Goal: Information Seeking & Learning: Learn about a topic

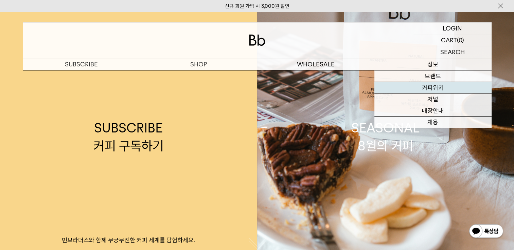
click at [436, 87] on link "커피위키" at bounding box center [432, 88] width 117 height 12
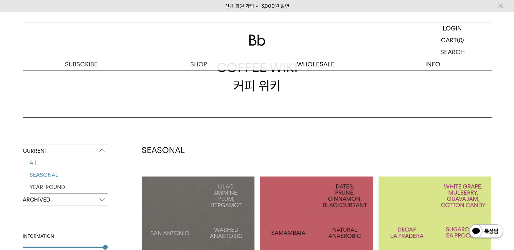
click at [60, 177] on link "SEASONAL" at bounding box center [69, 175] width 78 height 12
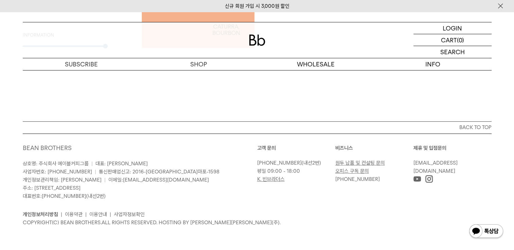
scroll to position [224, 0]
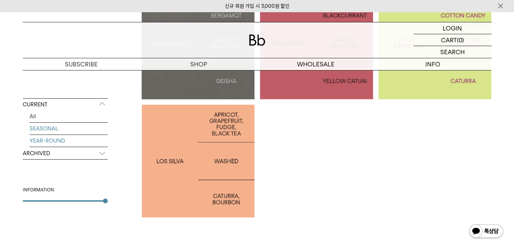
click at [55, 140] on link "YEAR-ROUND" at bounding box center [69, 141] width 78 height 12
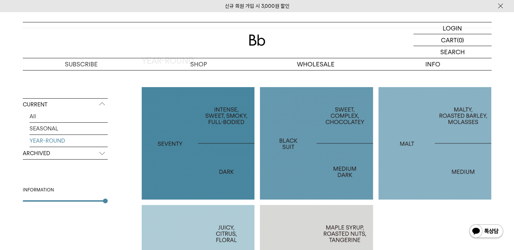
scroll to position [136, 0]
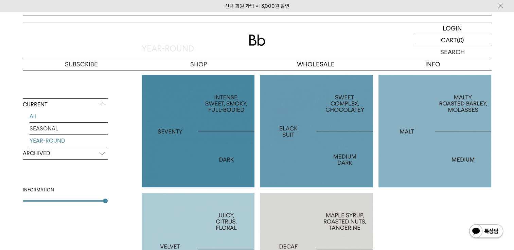
click at [35, 115] on link "All" at bounding box center [69, 117] width 78 height 12
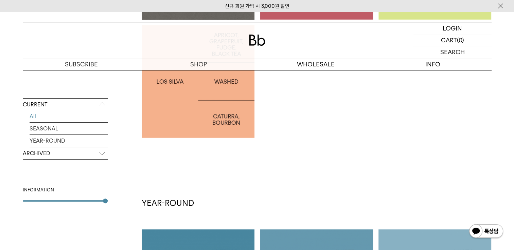
scroll to position [241, 0]
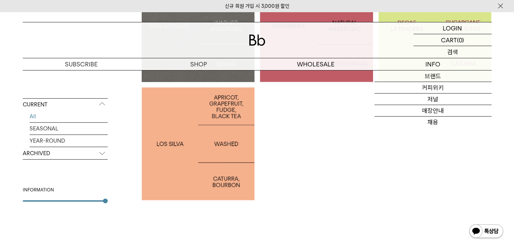
click at [453, 49] on p "검색" at bounding box center [452, 52] width 11 height 12
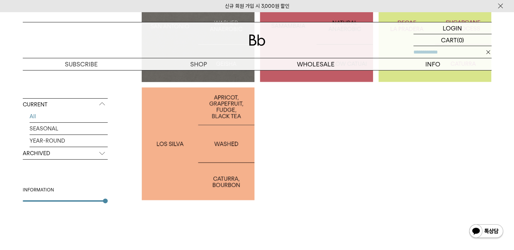
click at [455, 53] on input "text" at bounding box center [452, 52] width 78 height 12
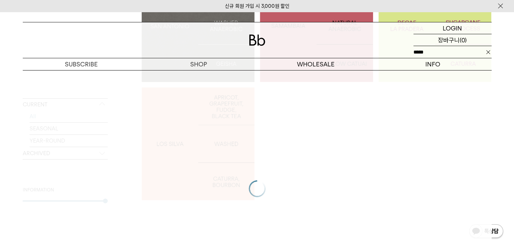
type input "*****"
click input "**" at bounding box center [0, 0] width 0 height 0
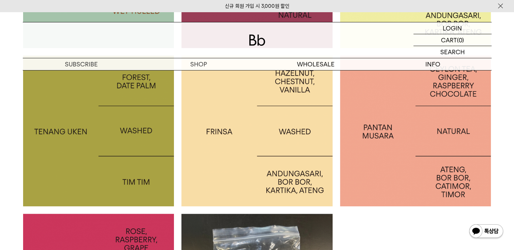
scroll to position [577, 0]
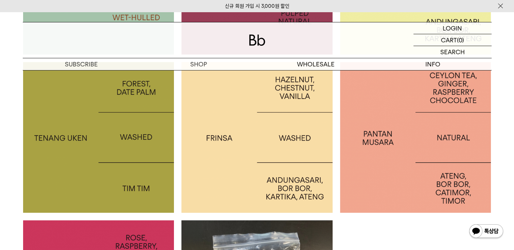
click at [288, 129] on img at bounding box center [256, 137] width 151 height 151
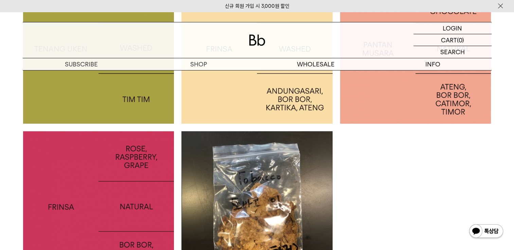
scroll to position [679, 0]
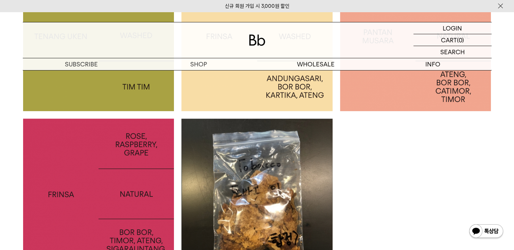
click at [126, 173] on img at bounding box center [98, 194] width 151 height 151
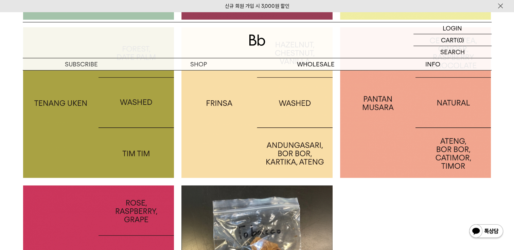
scroll to position [611, 0]
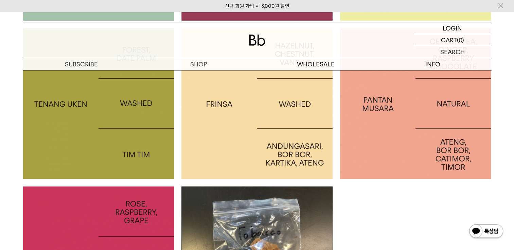
click at [406, 119] on img at bounding box center [415, 103] width 151 height 151
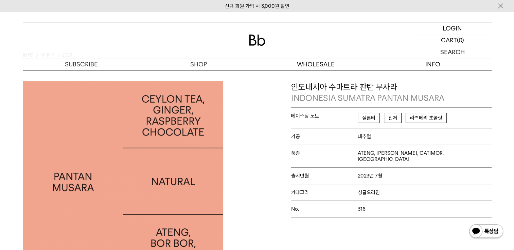
scroll to position [34, 0]
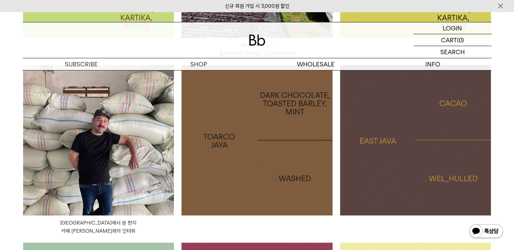
scroll to position [34, 0]
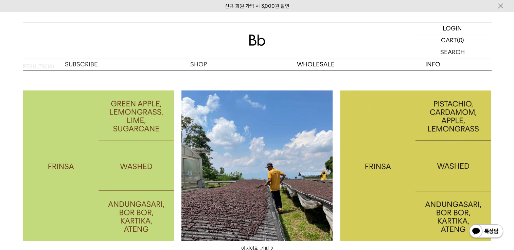
click at [256, 139] on img at bounding box center [256, 166] width 151 height 151
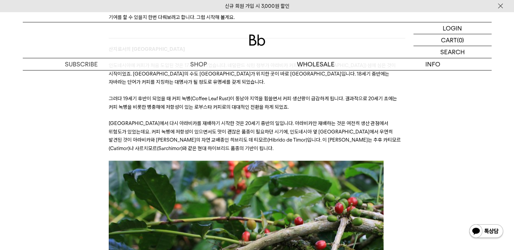
scroll to position [882, 0]
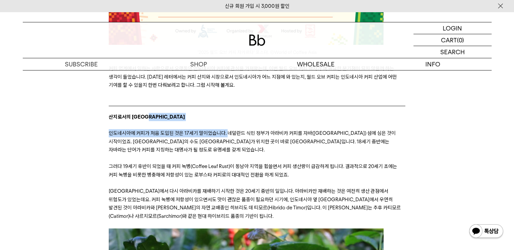
drag, startPoint x: 226, startPoint y: 103, endPoint x: 243, endPoint y: 99, distance: 17.5
drag, startPoint x: 243, startPoint y: 99, endPoint x: 225, endPoint y: 92, distance: 19.2
click at [223, 113] on p "산지로서의 인도네시아" at bounding box center [257, 117] width 296 height 8
drag, startPoint x: 230, startPoint y: 88, endPoint x: 229, endPoint y: 97, distance: 8.9
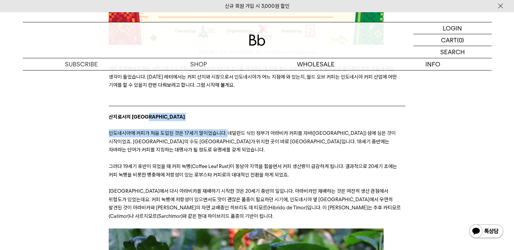
click at [230, 113] on p "산지로서의 인도네시아" at bounding box center [257, 117] width 296 height 8
click at [229, 113] on p "산지로서의 인도네시아" at bounding box center [257, 117] width 296 height 8
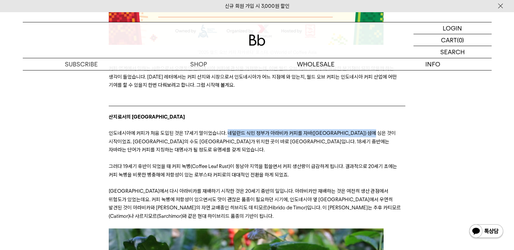
drag, startPoint x: 227, startPoint y: 106, endPoint x: 375, endPoint y: 107, distance: 148.0
click at [375, 130] on span "인도네시아에 커피가 처음 도입된 것은 17세기 말이었습니다. 네덜란드 식민 정부가 아라비카 커피를 자바(Java) 섬에 심은 것이 시작이었죠.…" at bounding box center [252, 141] width 287 height 23
copy span "네덜란드 식민 정부가 아라비카 커피를 자바(Java) 섬에 심은 것이 시작이었죠."
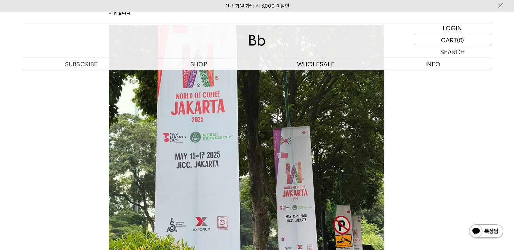
scroll to position [2953, 0]
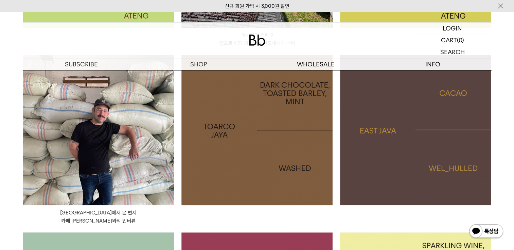
scroll to position [259, 0]
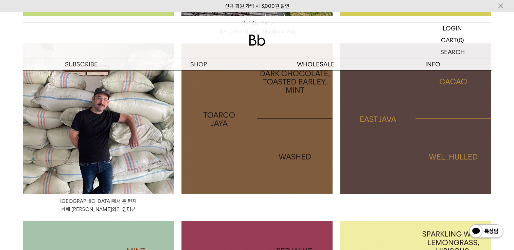
click at [132, 109] on img at bounding box center [98, 118] width 151 height 151
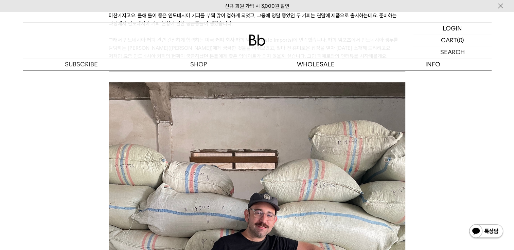
scroll to position [238, 0]
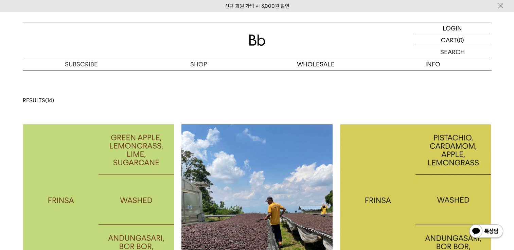
click at [277, 160] on img at bounding box center [256, 200] width 151 height 151
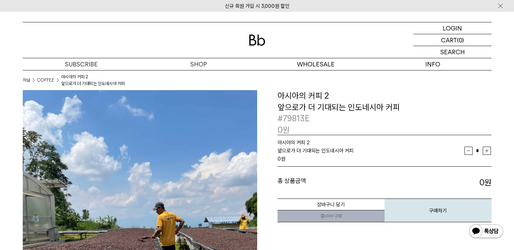
scroll to position [161, 0]
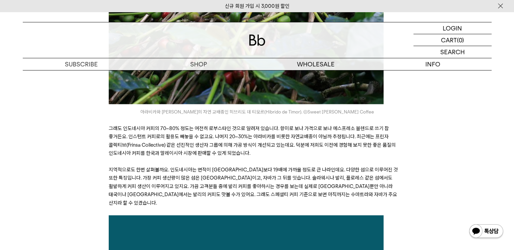
scroll to position [1290, 0]
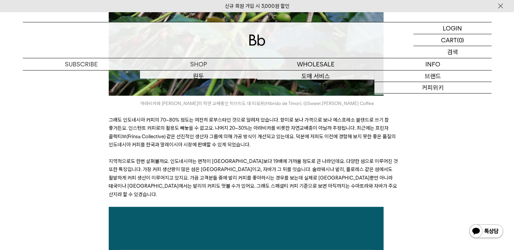
click at [466, 54] on div "SEARCH 검색" at bounding box center [452, 52] width 78 height 12
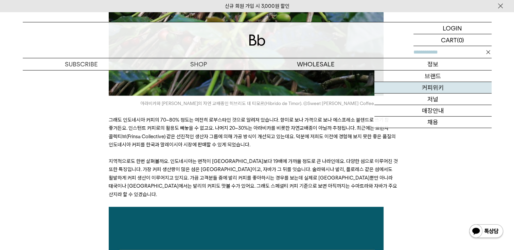
click at [436, 85] on link "커피위키" at bounding box center [432, 88] width 117 height 12
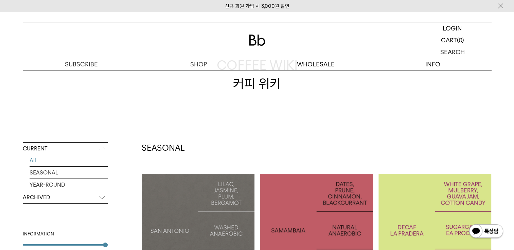
scroll to position [102, 0]
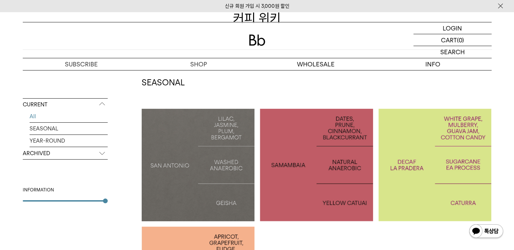
click at [471, 174] on p "COLOMBIA LA PRADERA DECAF" at bounding box center [434, 165] width 113 height 20
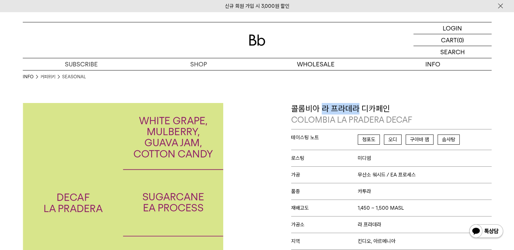
drag, startPoint x: 322, startPoint y: 109, endPoint x: 358, endPoint y: 107, distance: 36.8
click at [358, 107] on p "콜롬비아 라 프라데라 디카페인 COLOMBIA LA PRADERA DECAF" at bounding box center [391, 114] width 200 height 23
copy p "라 프라데라"
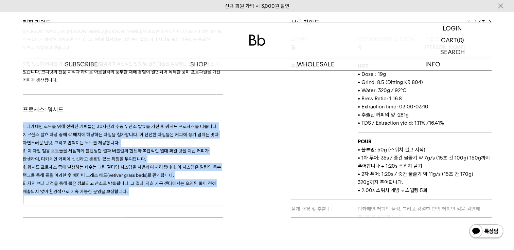
scroll to position [305, 0]
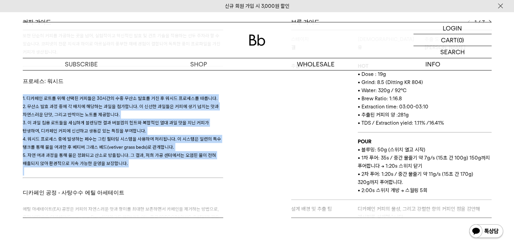
drag, startPoint x: 21, startPoint y: 142, endPoint x: 127, endPoint y: 144, distance: 105.6
click at [127, 144] on div "커피 가이드 생산자: 하이로 아르실라 Jairo Arcila 하이로 아르실라는 콜롬비아 킨디오(Quindío) 지역 출신의 3세대 커피 재배자…" at bounding box center [138, 118] width 238 height 200
copy div "1. 디카페인 로트를 위해 선택된 커피들은 30시간의 수중 무산소 발효를 거친 후 워시드 프로세스를 따릅니다. 2. 무산소 발효 과정 중에 각…"
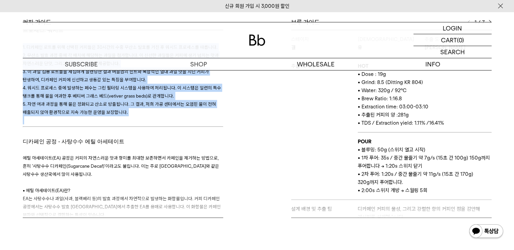
scroll to position [373, 0]
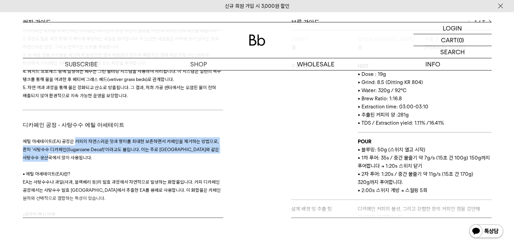
drag, startPoint x: 74, startPoint y: 117, endPoint x: 80, endPoint y: 132, distance: 15.8
click at [80, 137] on p "에틸 아세테이트(EA) 공정은 커피의 자연스러운 맛과 향미를 최대한 보존하면서 카페인을 제거하는 방법으로, 흔히 '사탕수수 디카페인(Sugar…" at bounding box center [123, 149] width 200 height 24
copy span "커피의 자연스러운 맛과 향미를 최대한 보존하면서 카페인을 제거하는 방법으로, 흔히 '사탕수수 디카페인(Sugarcane Decaf)'이라고도 …"
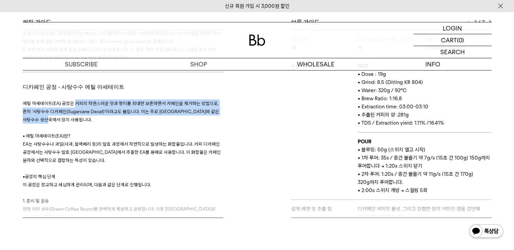
scroll to position [407, 0]
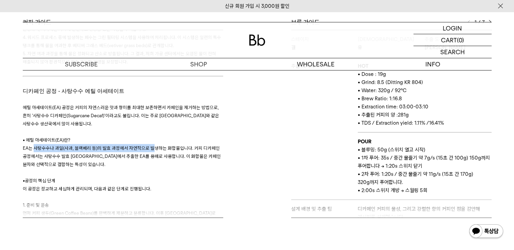
drag, startPoint x: 34, startPoint y: 124, endPoint x: 149, endPoint y: 126, distance: 115.1
click at [149, 146] on span "EA는 사탕수수나 과일(사과, 블랙베리 등)의 발효 과정에서 자연적으로 발생하는 화합물입니다. 커피 디카페인 공정에서는 사탕수수 발효 [GEO…" at bounding box center [122, 157] width 198 height 22
click at [82, 105] on span "에틸 아세테이트(EA) 공정은 커피의 자연스러운 맛과 향미를 최대한 보존하면서 카페인을 제거하는 방법으로, 흔히 '사탕수수 디카페인(Sugar…" at bounding box center [121, 116] width 196 height 22
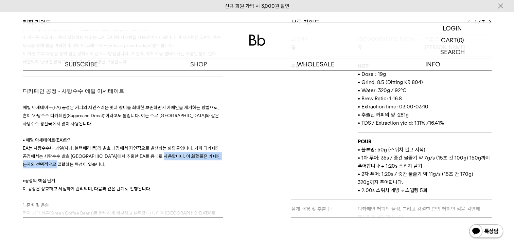
drag, startPoint x: 171, startPoint y: 133, endPoint x: 184, endPoint y: 139, distance: 14.6
click at [184, 139] on p "• 에틸 아세테이트(EA)란? EA는 사탕수수나 과일(사과, 블랙베리 등)의 발효 과정에서 자연적으로 발생하는 화합물입니다. 커피 디카페인 공…" at bounding box center [123, 152] width 200 height 33
copy span "카페인 분자와 선택적으로 결합하는 특성이 있습니다."
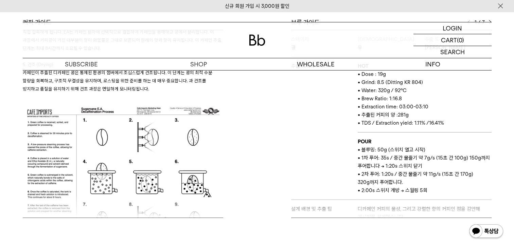
scroll to position [704, 0]
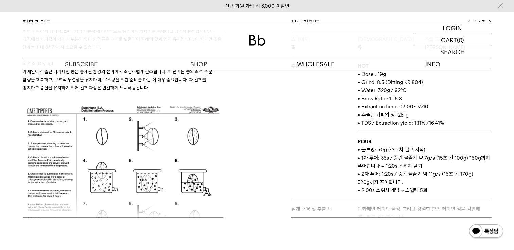
click at [82, 147] on img at bounding box center [123, 177] width 200 height 154
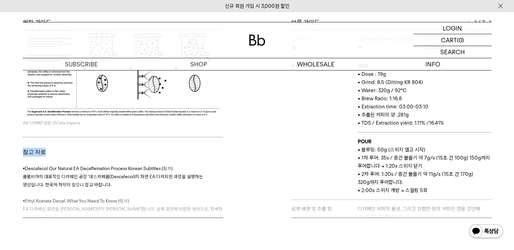
drag, startPoint x: 36, startPoint y: 122, endPoint x: 24, endPoint y: 124, distance: 12.3
click at [24, 148] on p "참고 자료" at bounding box center [123, 152] width 200 height 9
copy span "참고 자료"
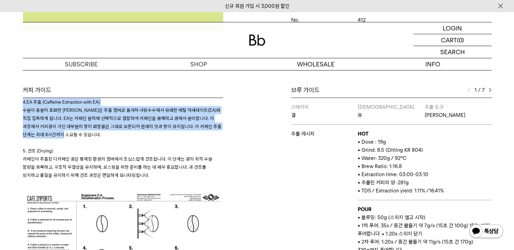
scroll to position [636, 0]
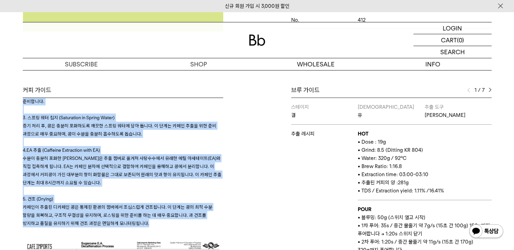
drag, startPoint x: 22, startPoint y: 154, endPoint x: 143, endPoint y: 199, distance: 129.3
click at [143, 199] on div "커피 가이드 생산자: 하이로 아르실라 Jairo Arcila 하이로 아르실라는 콜롬비아 킨디오(Quindío) 지역 출신의 3세대 커피 재배자…" at bounding box center [138, 186] width 238 height 200
copy h3 "1. 준비 및 운송 먼저 커피 생두(Green Coffee Beans)를 완벽하게 제분하고 분류합니다. 이후 전문 디카페인 센터로 운송되어 가…"
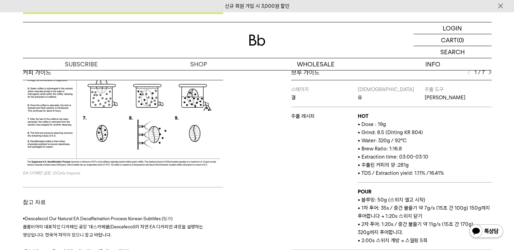
scroll to position [305, 0]
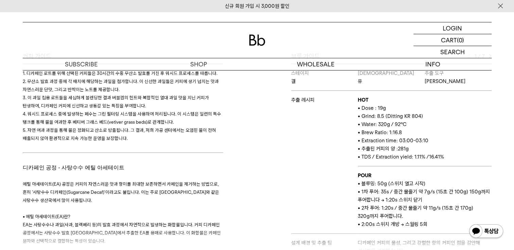
click at [131, 164] on p "디카페인 공정 - 사탕수수 에틸 아세테이트" at bounding box center [123, 168] width 200 height 9
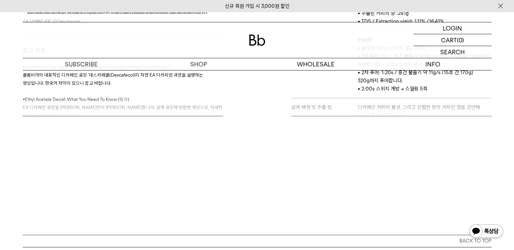
scroll to position [373, 0]
